Goal: Information Seeking & Learning: Understand process/instructions

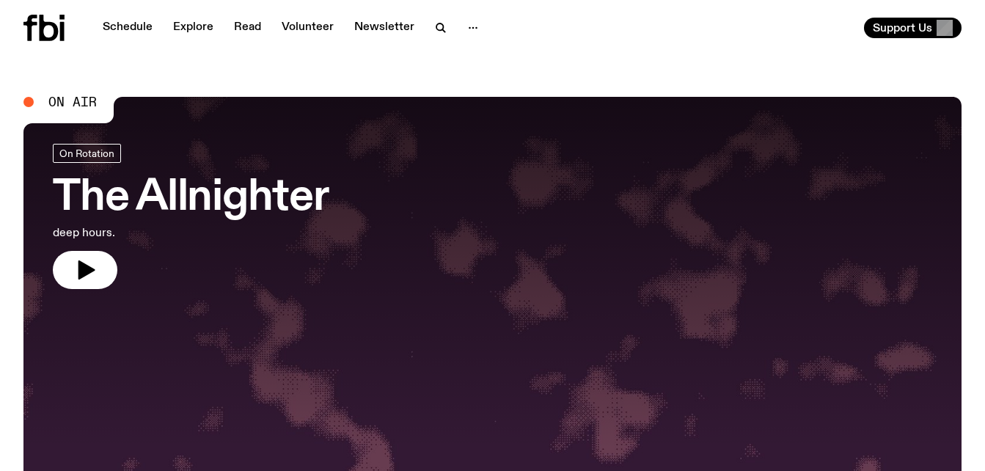
click at [152, 172] on link "The Allnighter deep hours." at bounding box center [191, 216] width 276 height 145
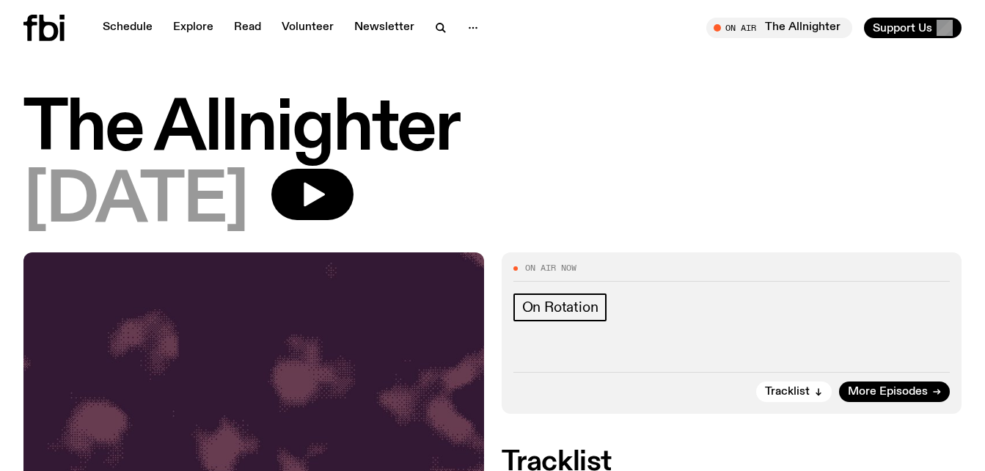
click at [87, 114] on h1 "The Allnighter" at bounding box center [492, 130] width 938 height 66
click at [128, 30] on link "Schedule" at bounding box center [127, 28] width 67 height 21
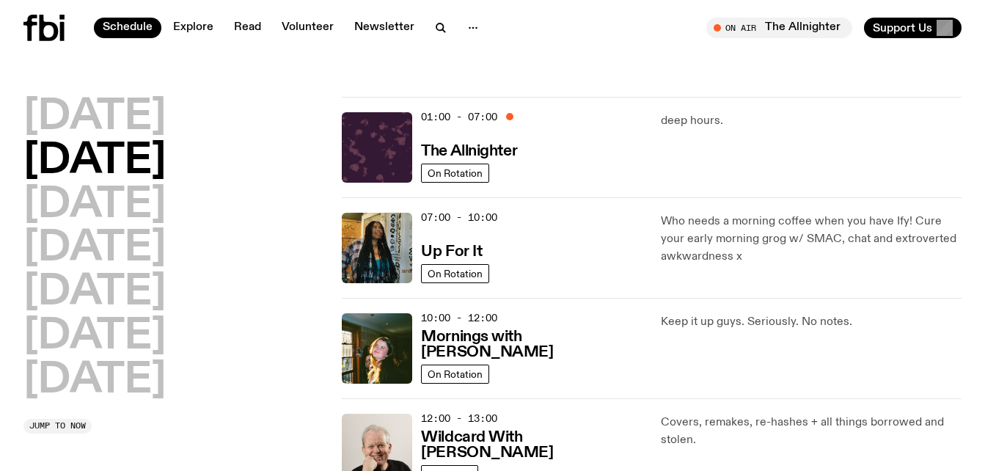
click at [247, 51] on div "Schedule Explore Read Volunteer Newsletter On Air The Allnighter Tune in live O…" at bounding box center [492, 28] width 985 height 56
click at [192, 26] on link "Explore" at bounding box center [193, 28] width 58 height 21
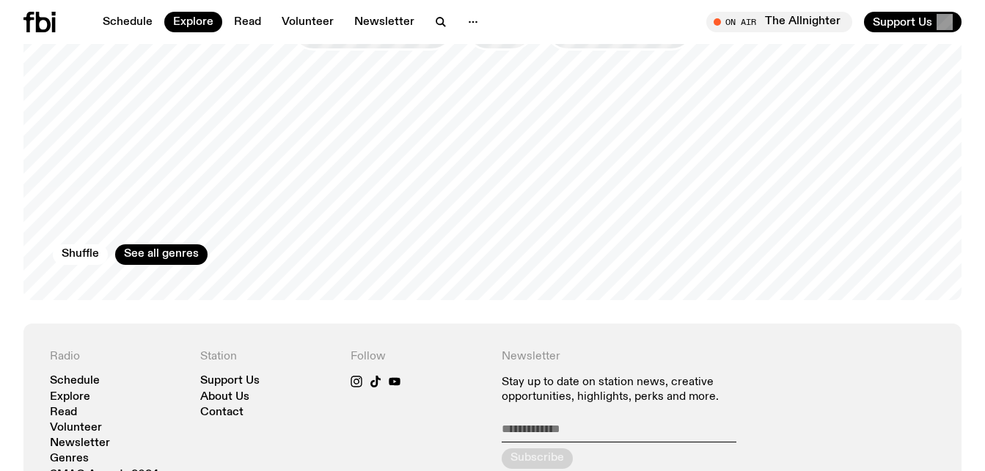
scroll to position [2308, 0]
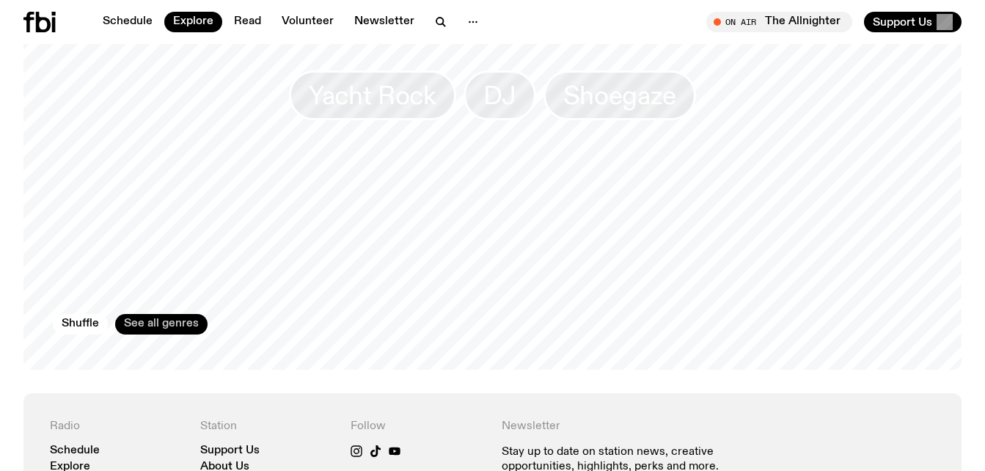
click at [169, 314] on link "See all genres" at bounding box center [161, 324] width 92 height 21
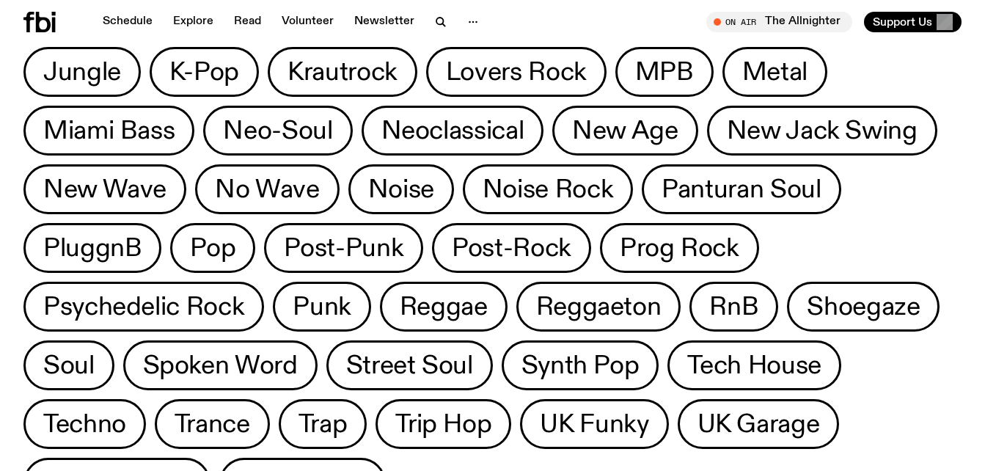
scroll to position [745, 0]
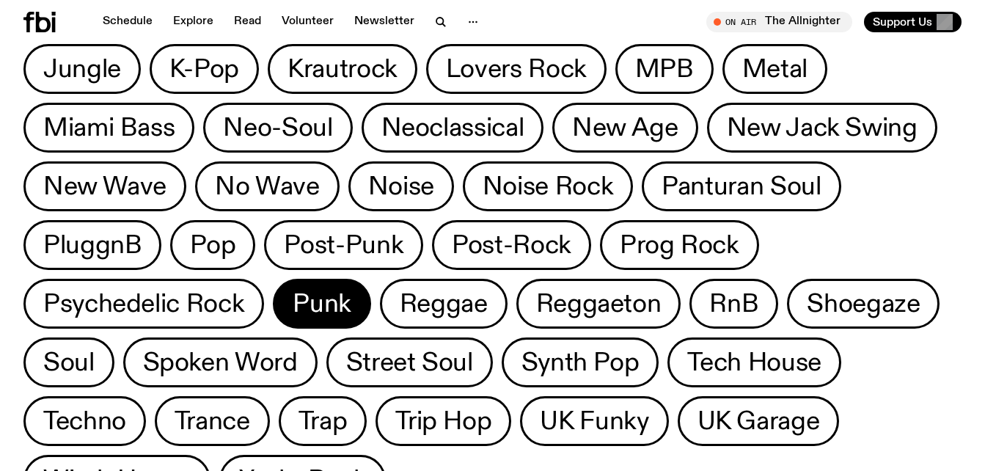
click at [351, 290] on span "Punk" at bounding box center [322, 304] width 59 height 29
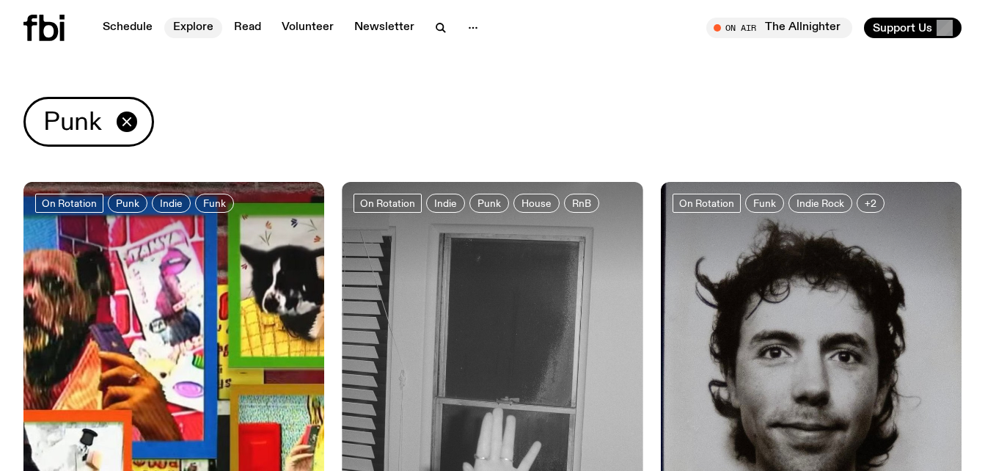
click at [189, 26] on link "Explore" at bounding box center [193, 28] width 58 height 21
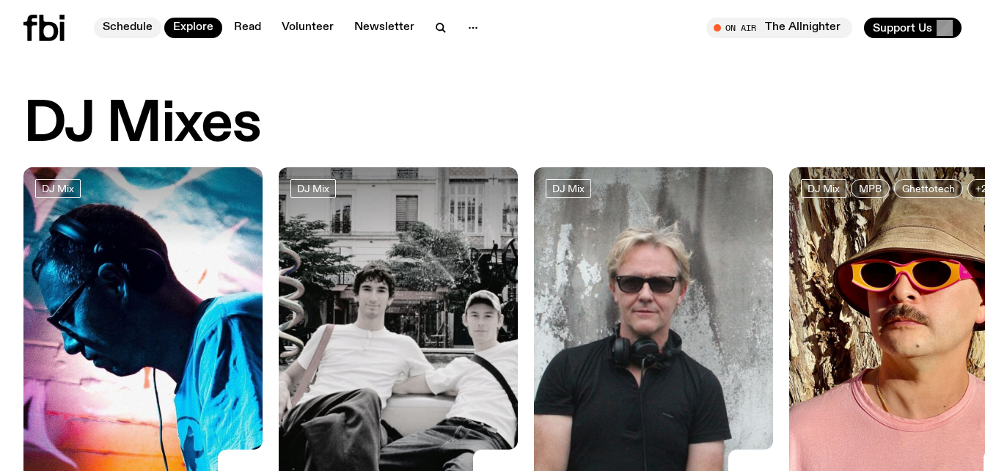
click at [136, 29] on link "Schedule" at bounding box center [127, 28] width 67 height 21
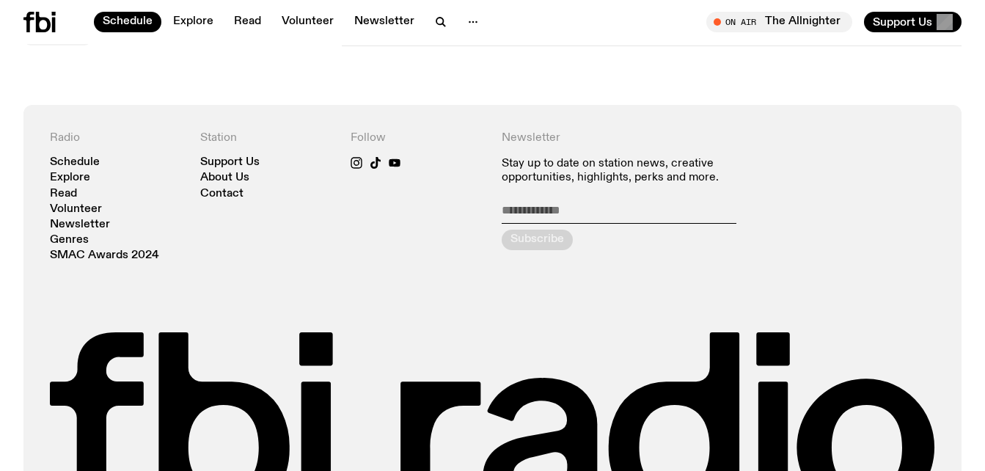
scroll to position [1042, 0]
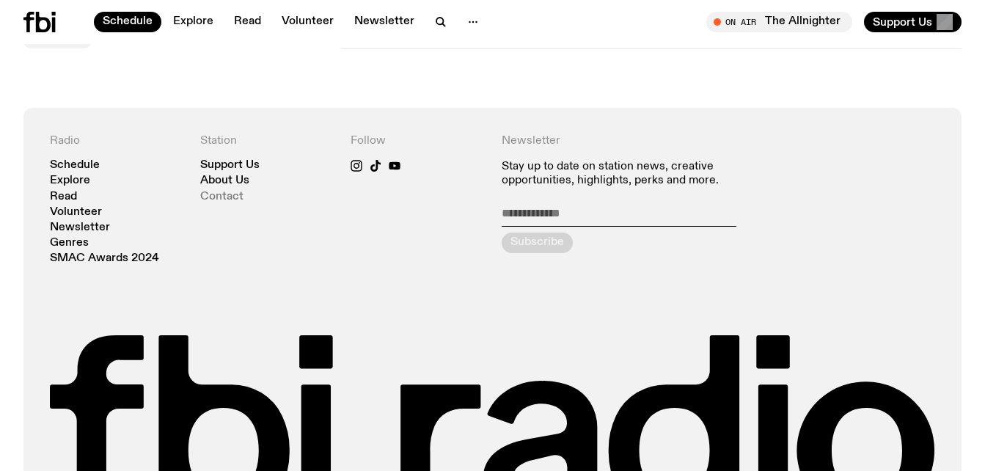
click at [216, 200] on link "Contact" at bounding box center [221, 196] width 43 height 11
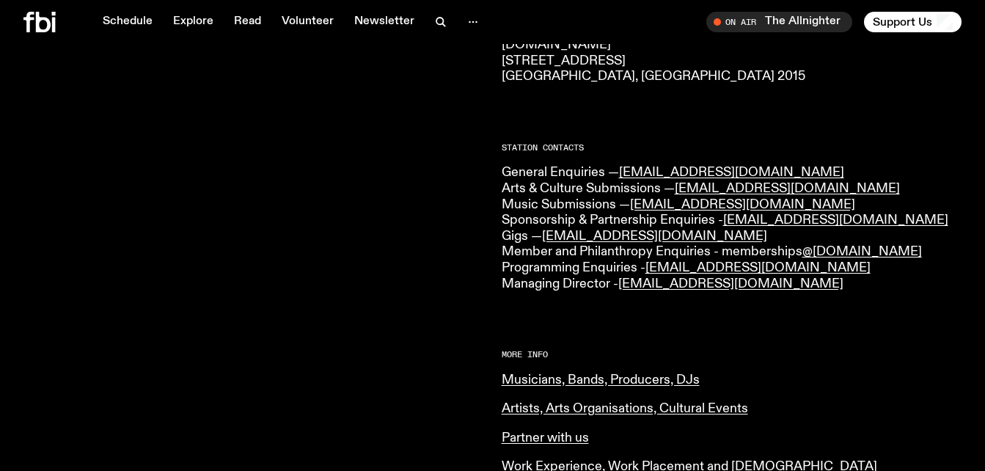
scroll to position [277, 0]
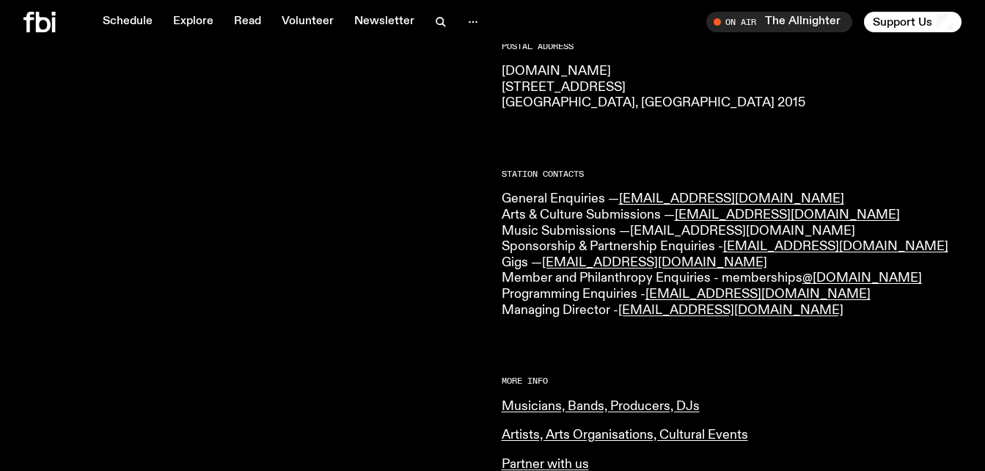
click at [701, 231] on link "[EMAIL_ADDRESS][DOMAIN_NAME]" at bounding box center [742, 230] width 225 height 13
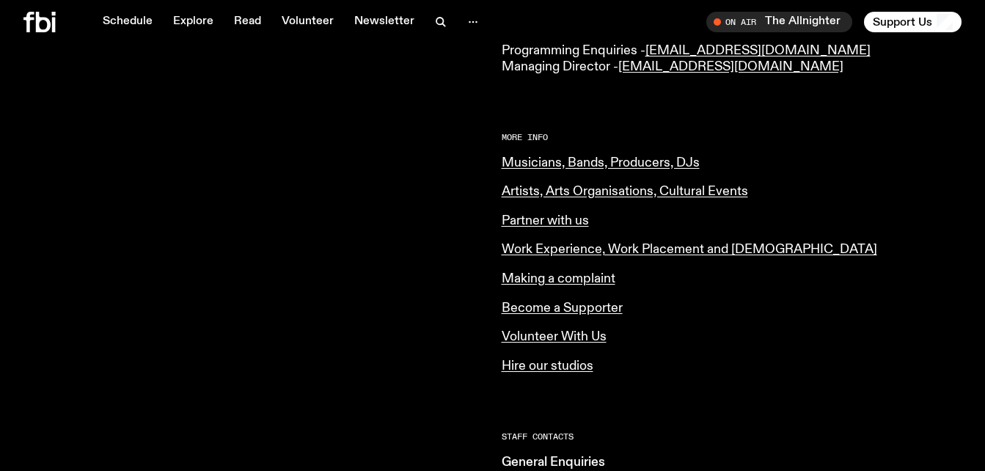
scroll to position [517, 0]
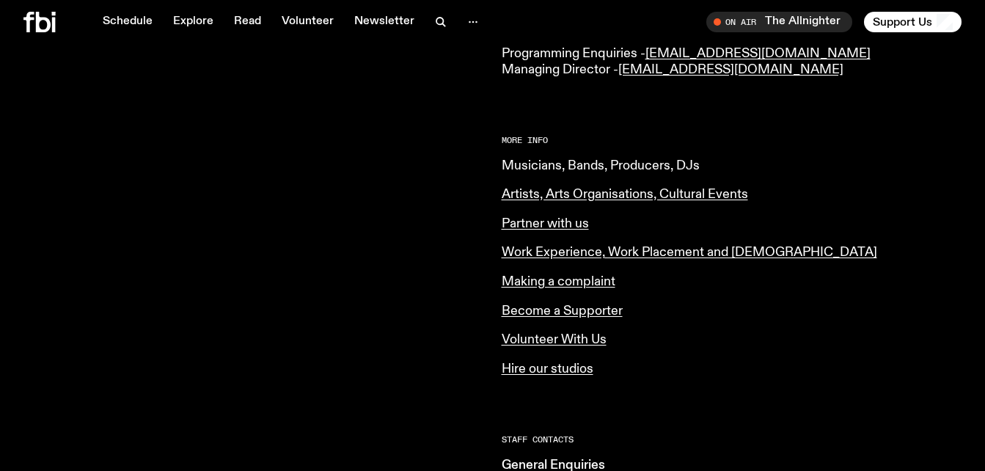
click at [631, 159] on link "Musicians, Bands, Producers, DJs" at bounding box center [601, 165] width 198 height 13
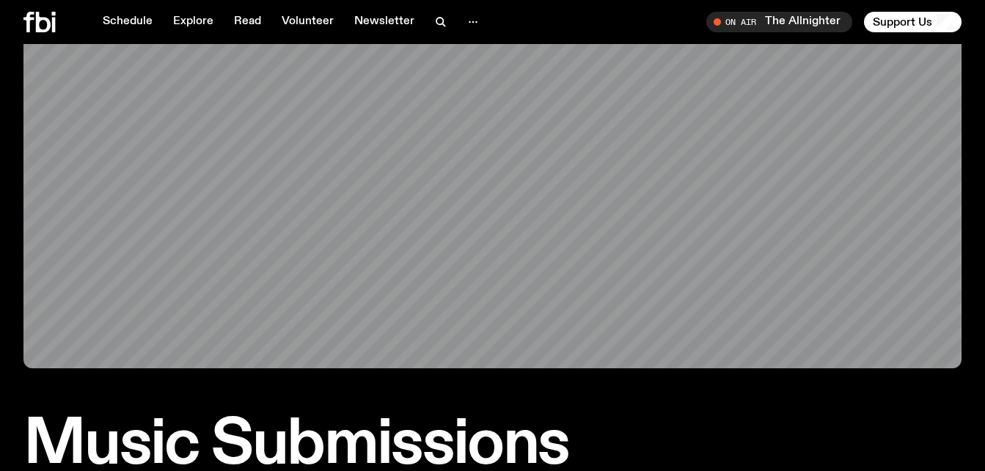
scroll to position [65, 0]
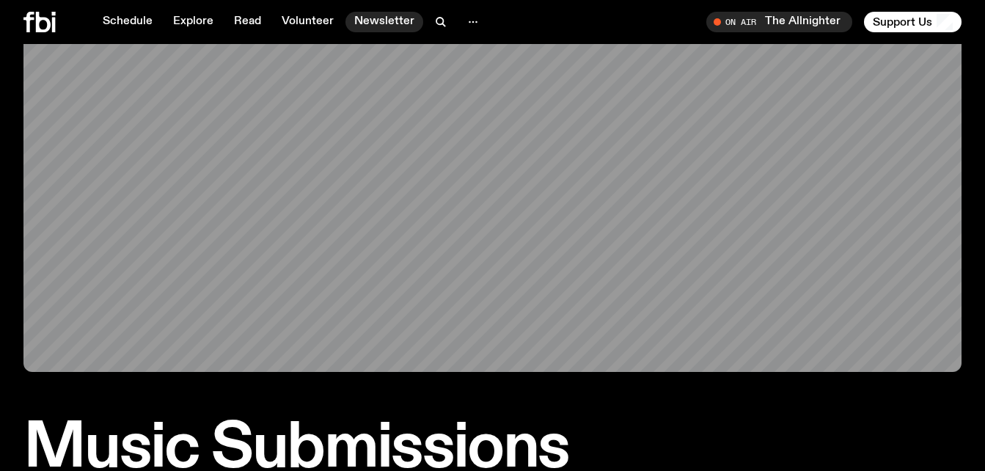
click at [379, 21] on link "Newsletter" at bounding box center [384, 22] width 78 height 21
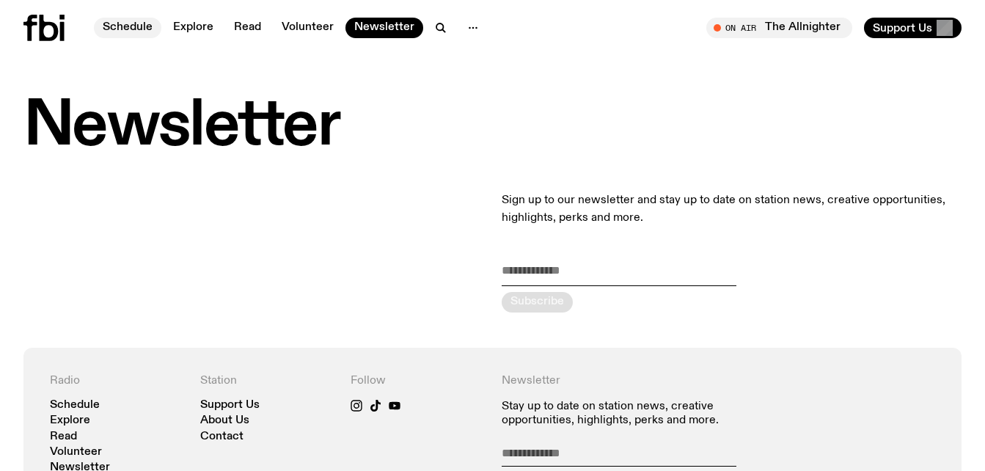
click at [122, 25] on link "Schedule" at bounding box center [127, 28] width 67 height 21
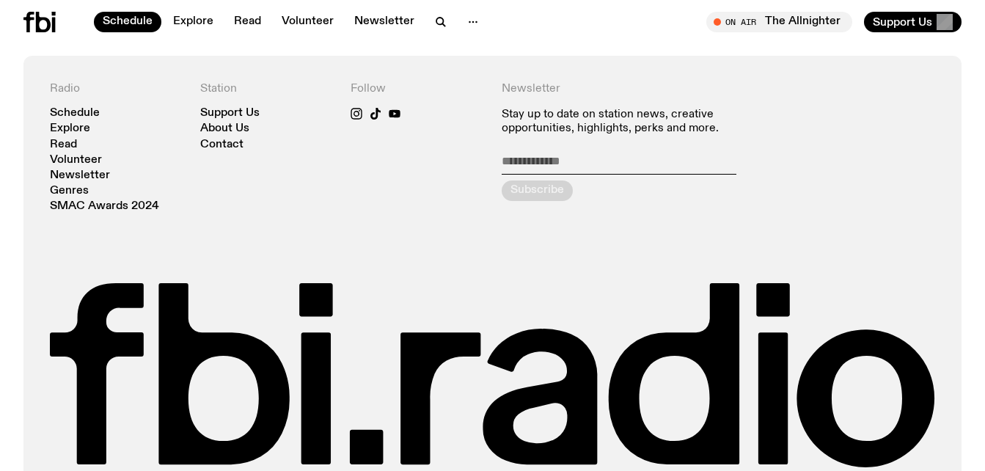
scroll to position [1066, 0]
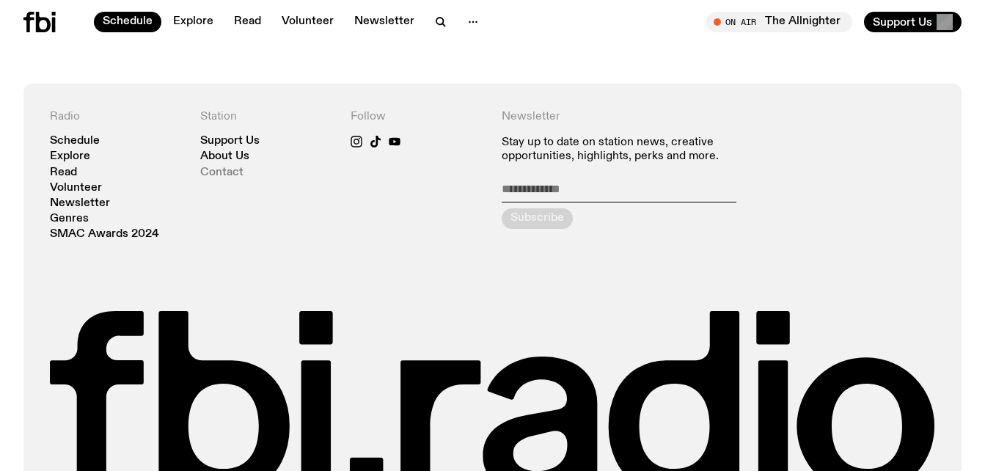
click at [219, 172] on link "Contact" at bounding box center [221, 172] width 43 height 11
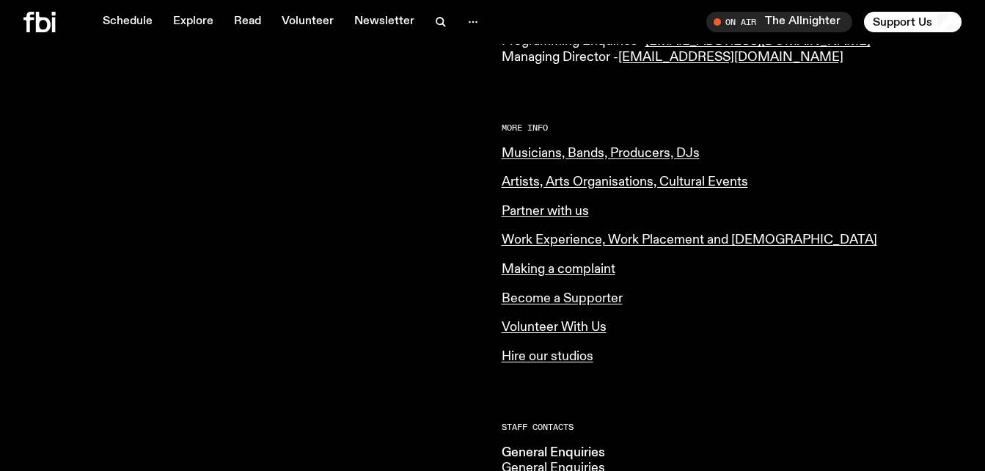
scroll to position [504, 0]
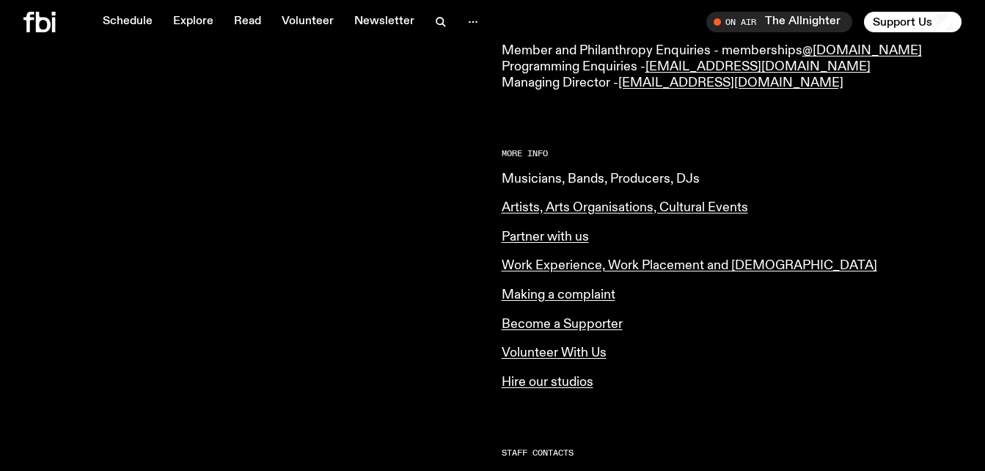
click at [574, 174] on link "Musicians, Bands, Producers, DJs" at bounding box center [601, 178] width 198 height 13
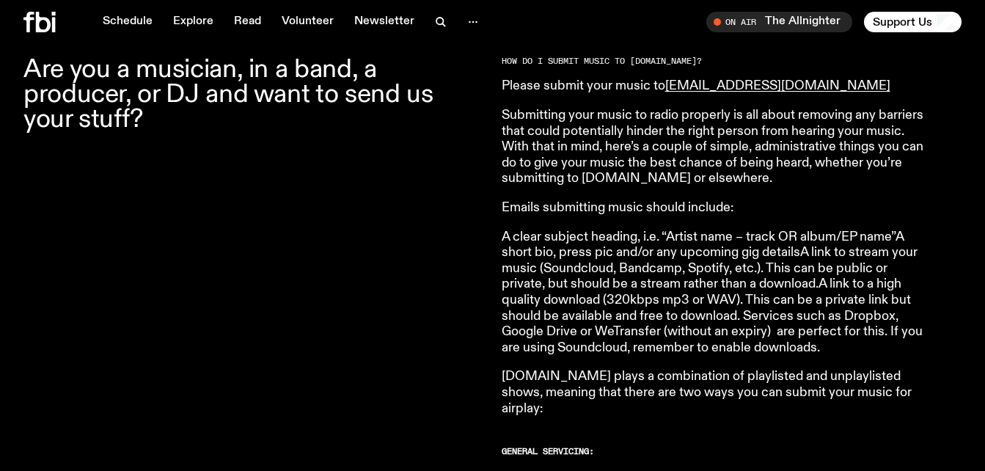
scroll to position [503, 0]
